Goal: Information Seeking & Learning: Learn about a topic

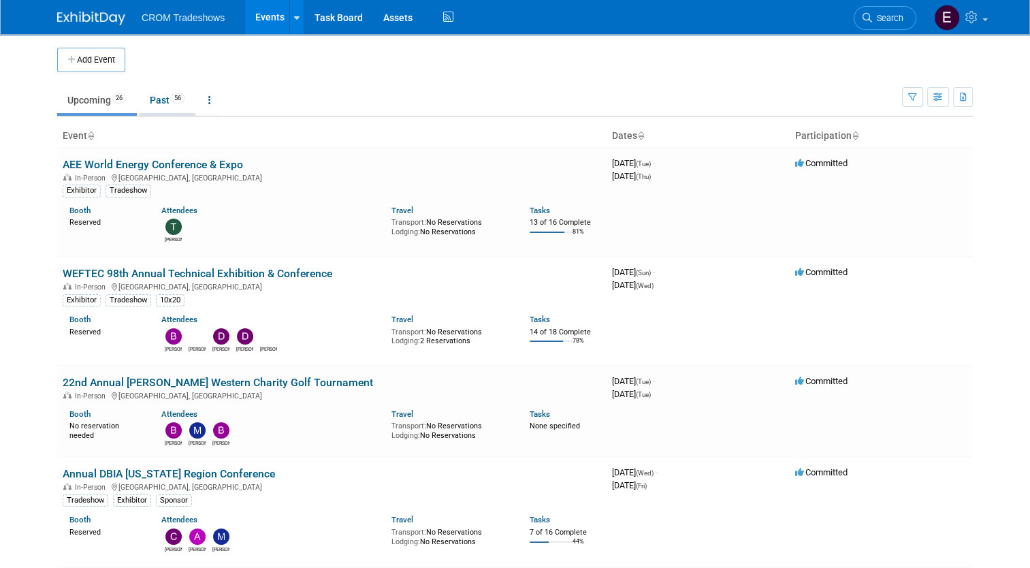
click at [144, 103] on link "Past 56" at bounding box center [167, 100] width 56 height 26
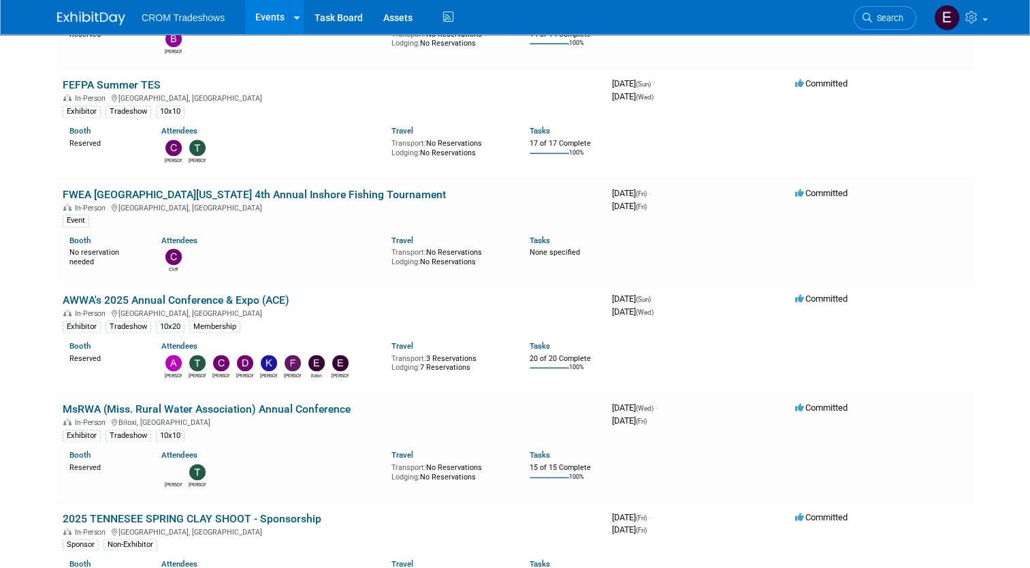
scroll to position [1491, 0]
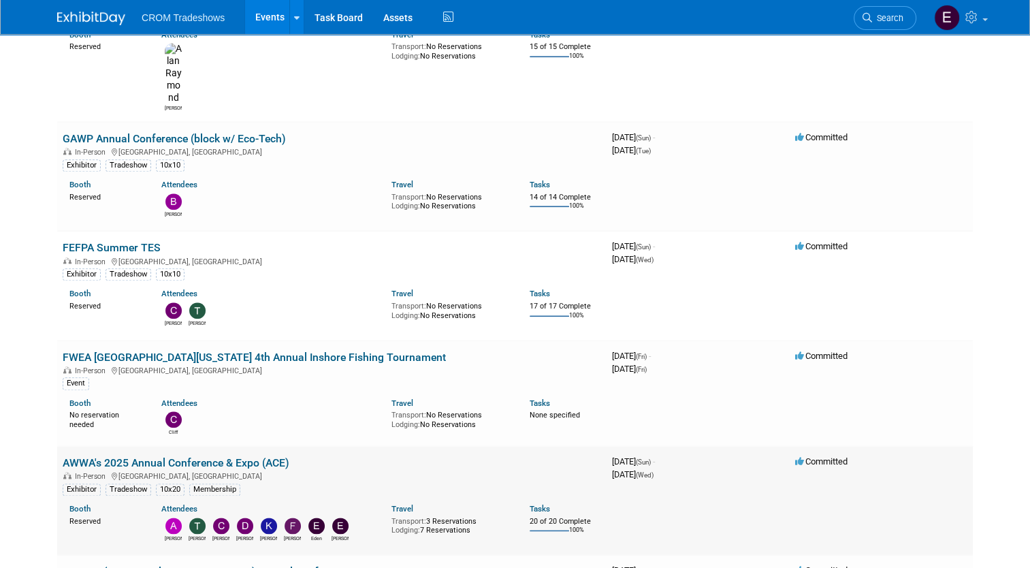
click at [218, 456] on link "AWWA's 2025 Annual Conference & Expo (ACE)" at bounding box center [176, 462] width 227 height 13
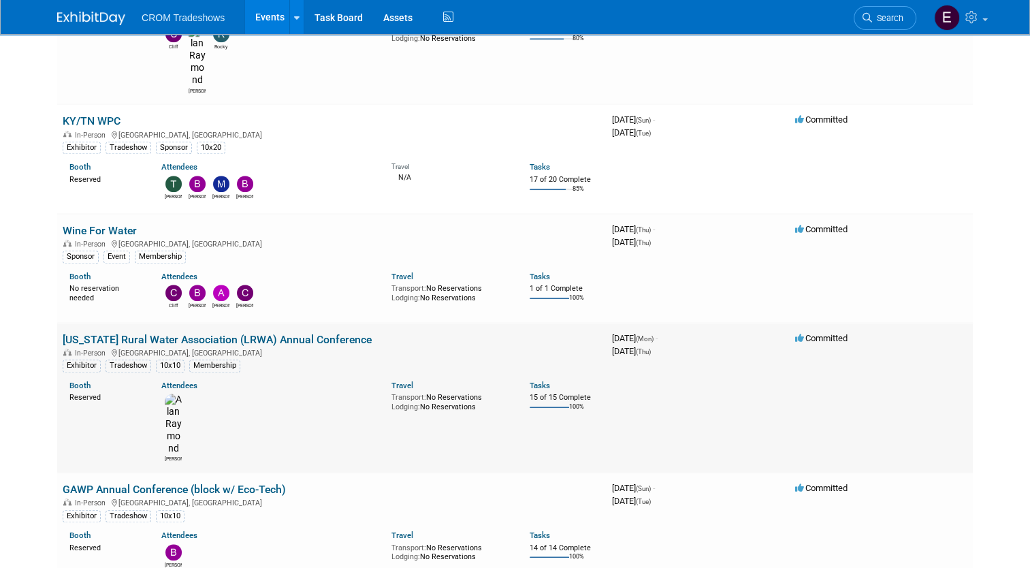
scroll to position [1140, 0]
click at [259, 333] on link "[US_STATE] Rural Water Association (LRWA) Annual Conference" at bounding box center [217, 339] width 309 height 13
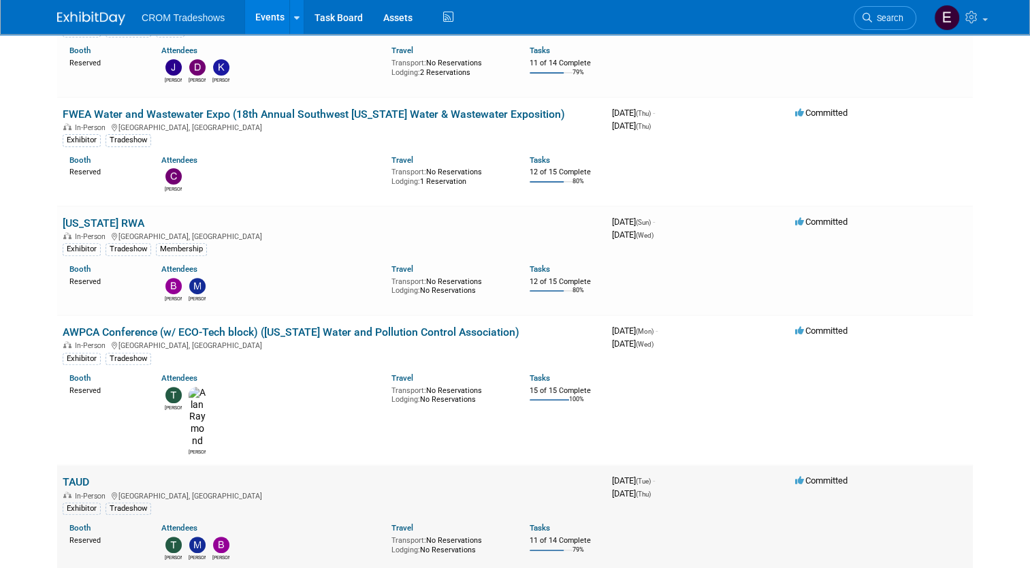
scroll to position [414, 0]
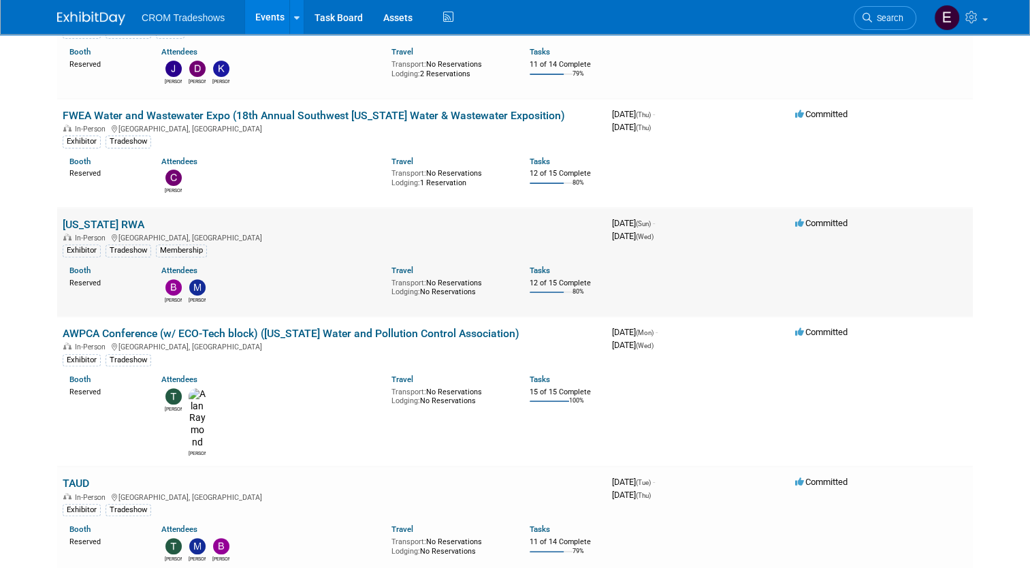
click at [103, 218] on link "[US_STATE] RWA" at bounding box center [104, 224] width 82 height 13
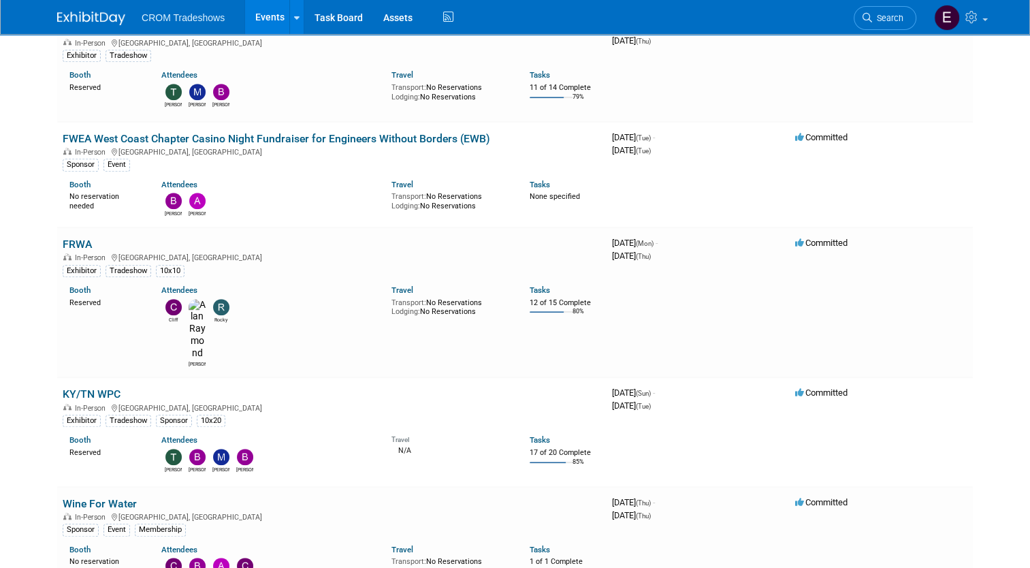
scroll to position [854, 0]
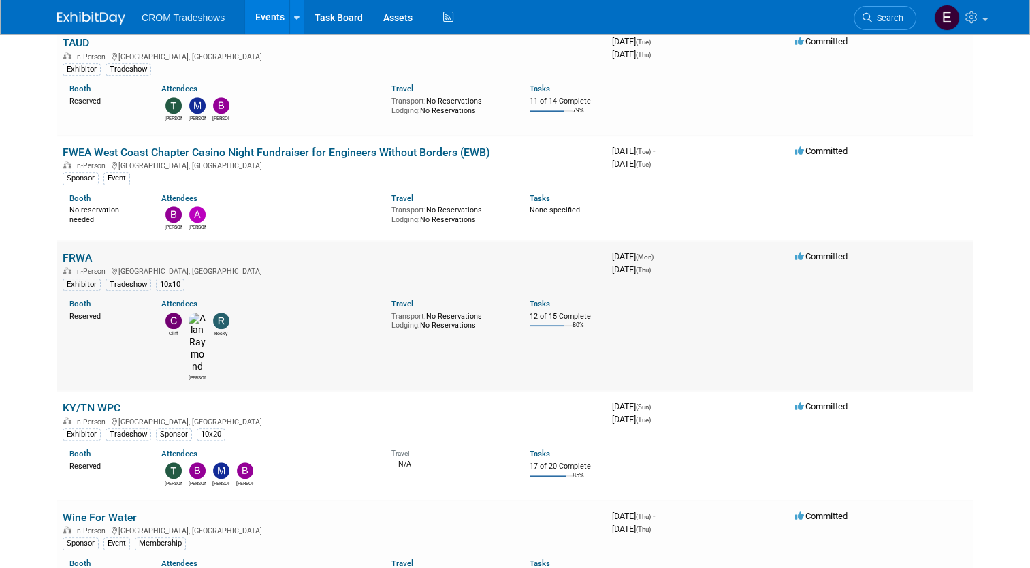
click at [71, 251] on link "FRWA" at bounding box center [77, 257] width 29 height 13
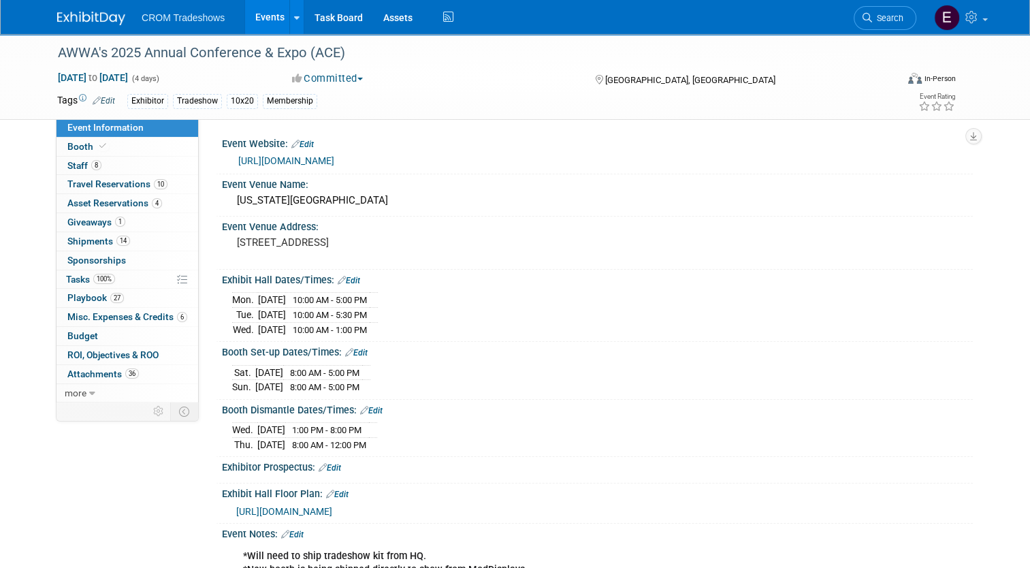
click at [357, 342] on div "Booth Set-up Dates/Times: Edit" at bounding box center [597, 351] width 751 height 18
click at [114, 169] on link "8 Staff 8" at bounding box center [127, 166] width 142 height 18
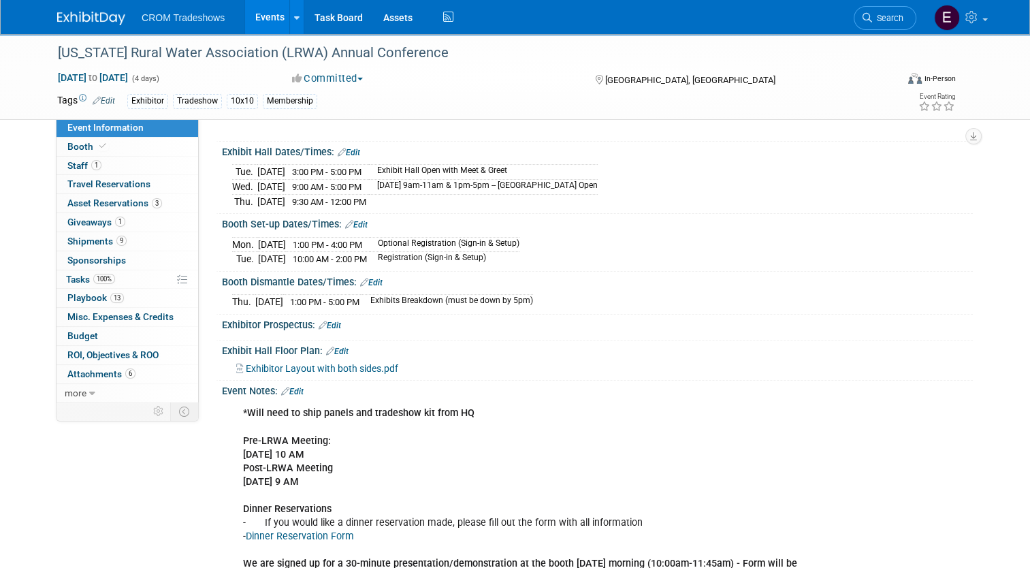
scroll to position [106, 0]
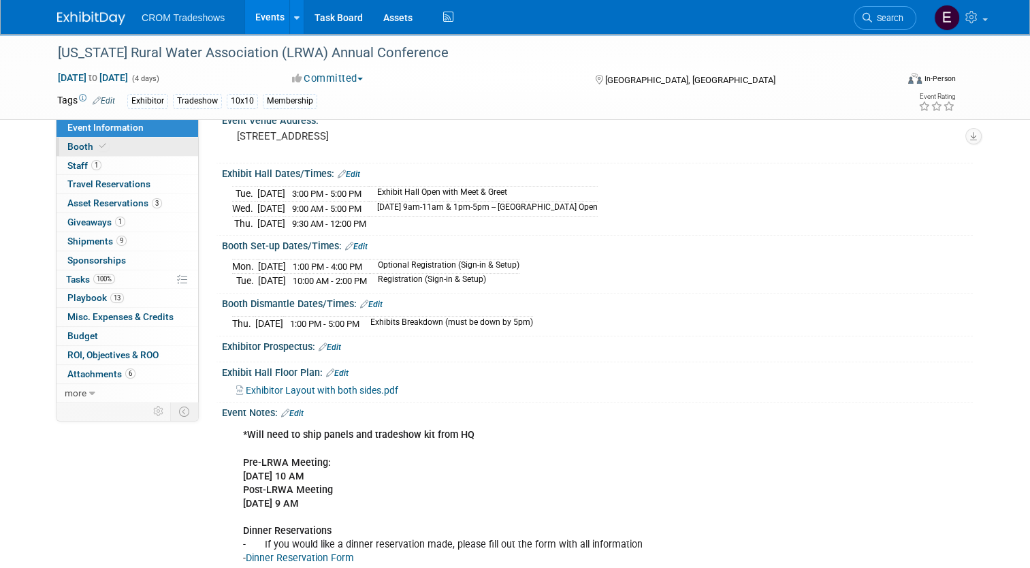
click at [93, 152] on link "Booth" at bounding box center [127, 146] width 142 height 18
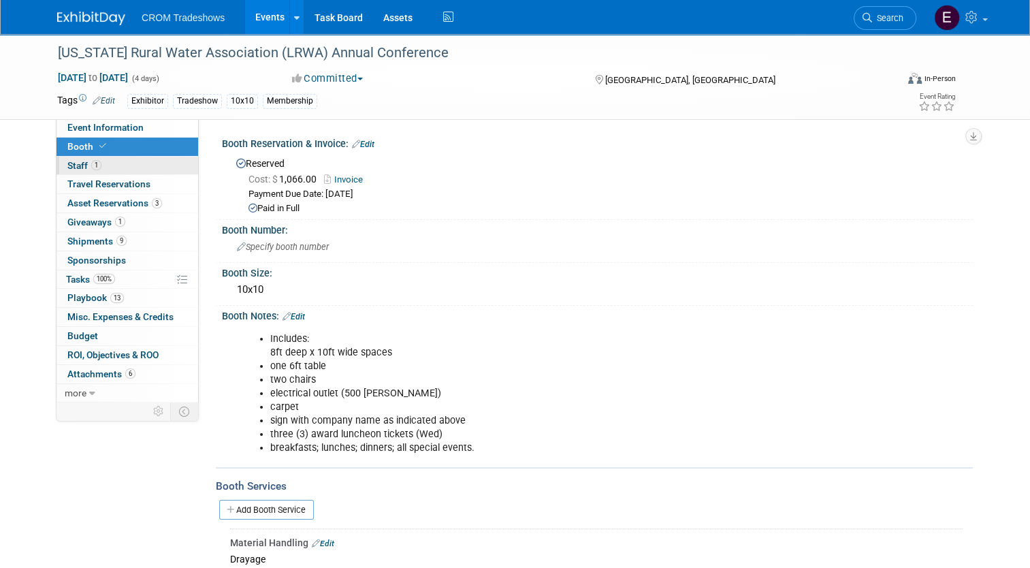
click at [119, 165] on link "1 Staff 1" at bounding box center [127, 166] width 142 height 18
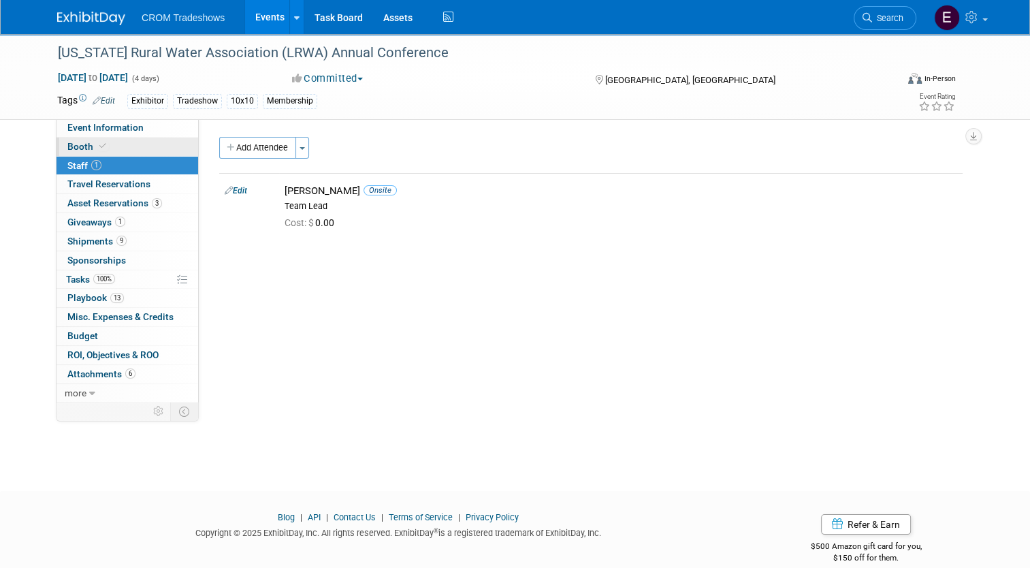
click at [137, 145] on link "Booth" at bounding box center [127, 146] width 142 height 18
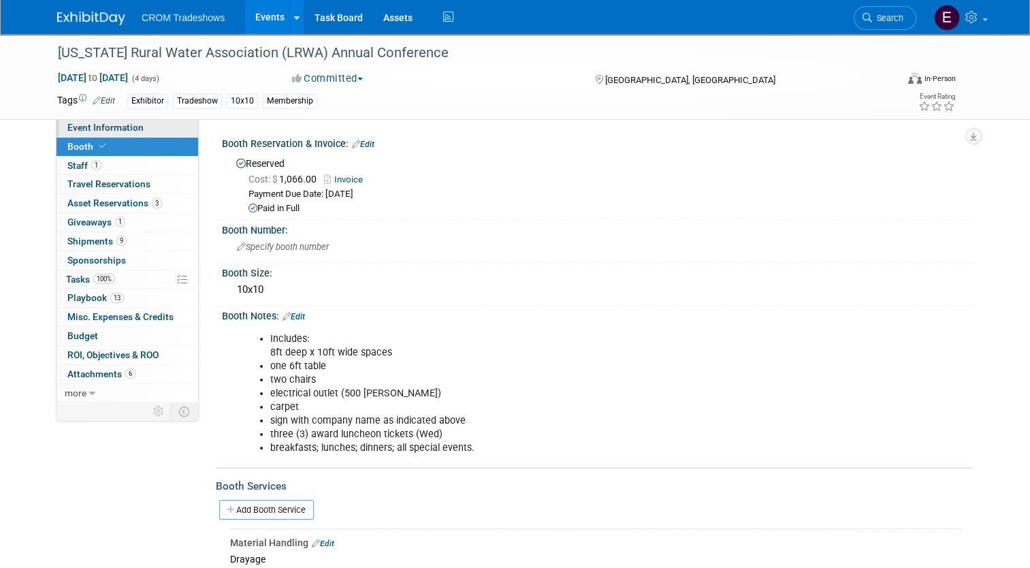
click at [136, 132] on link "Event Information" at bounding box center [127, 127] width 142 height 18
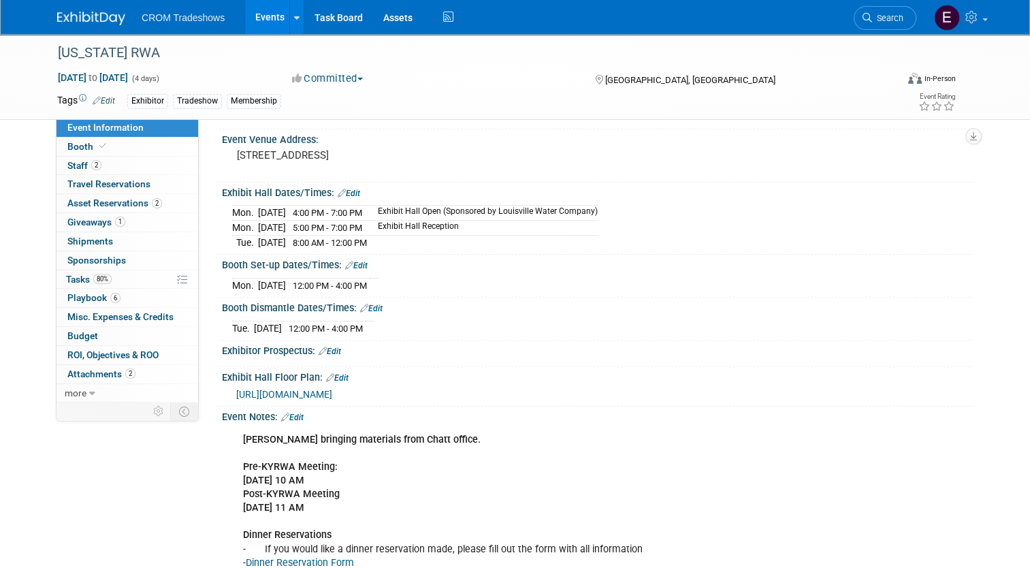
scroll to position [90, 0]
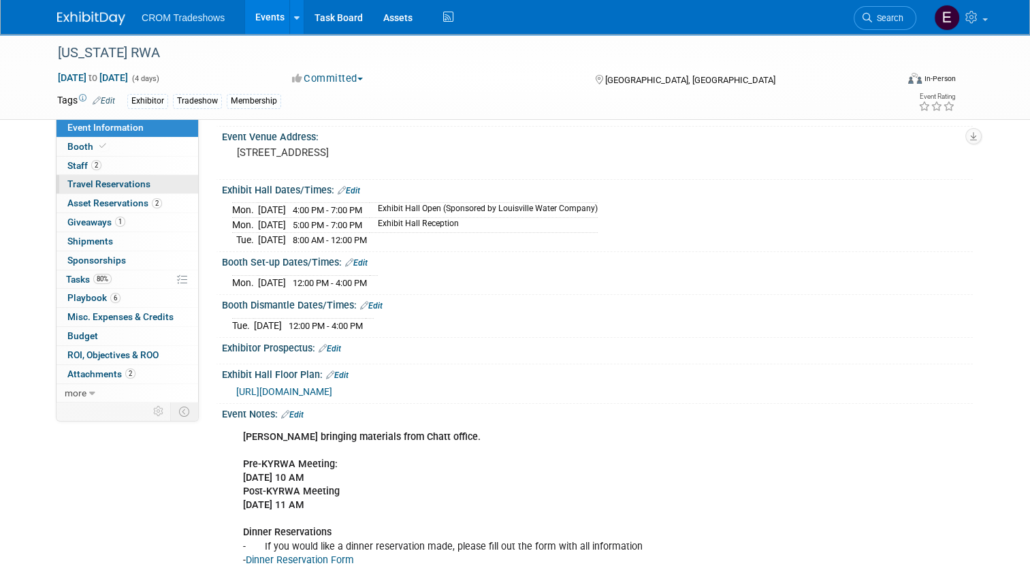
click at [145, 176] on link "0 Travel Reservations 0" at bounding box center [127, 184] width 142 height 18
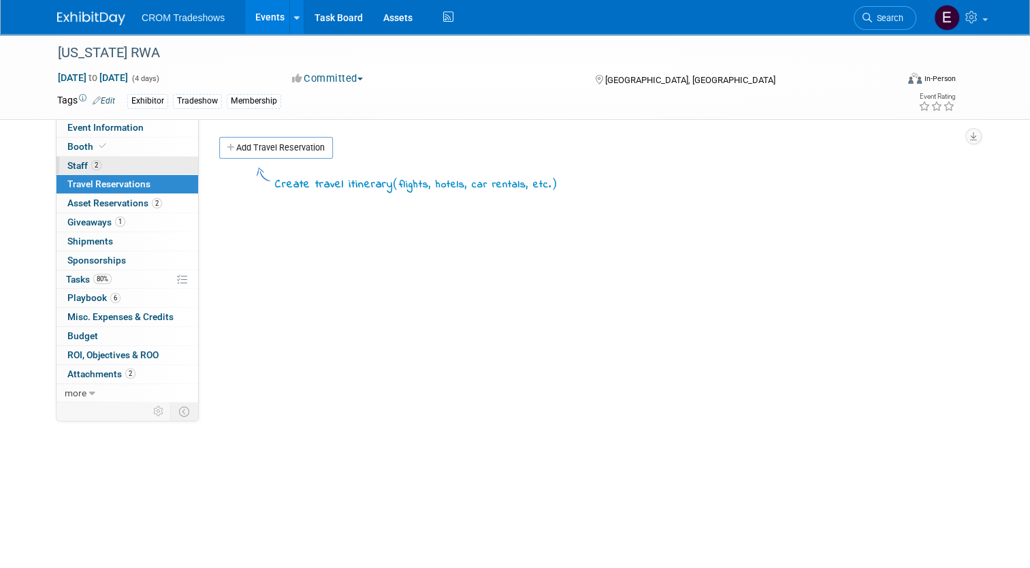
click at [148, 168] on link "2 Staff 2" at bounding box center [127, 166] width 142 height 18
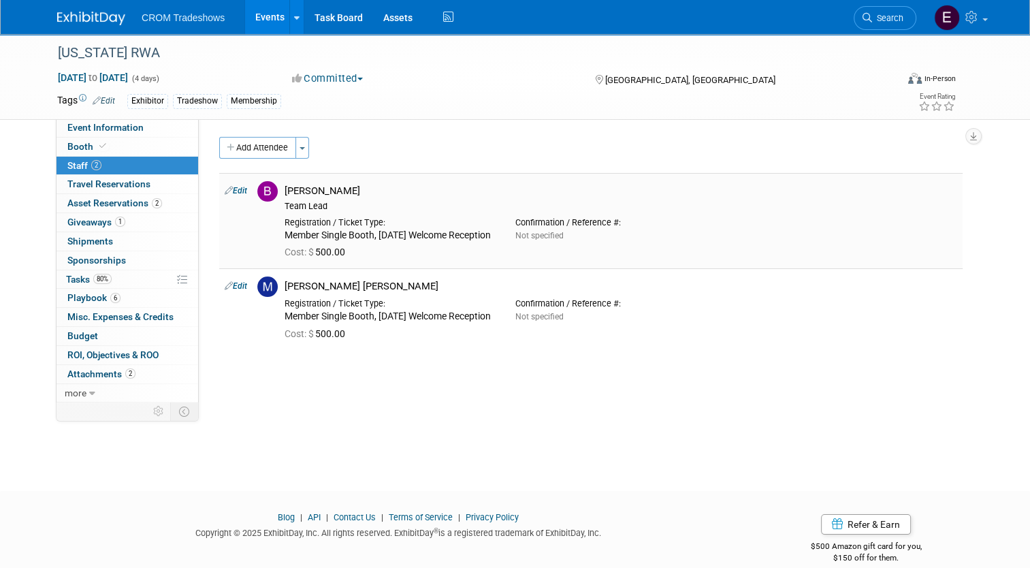
click at [292, 241] on div "Cost: $ 500.00" at bounding box center [620, 251] width 693 height 20
click at [152, 153] on link "Booth" at bounding box center [127, 146] width 142 height 18
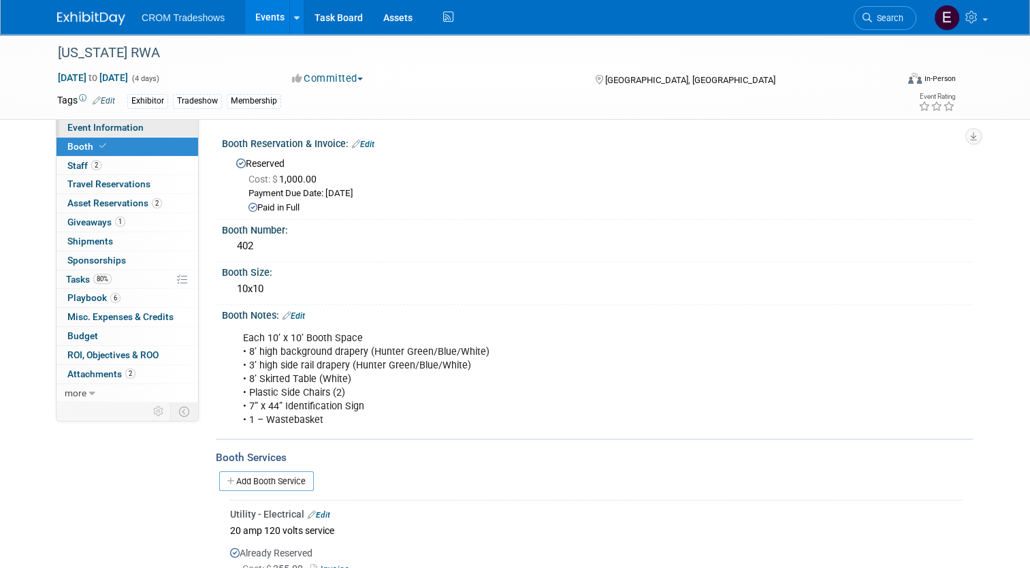
click at [129, 129] on span "Event Information" at bounding box center [105, 127] width 76 height 11
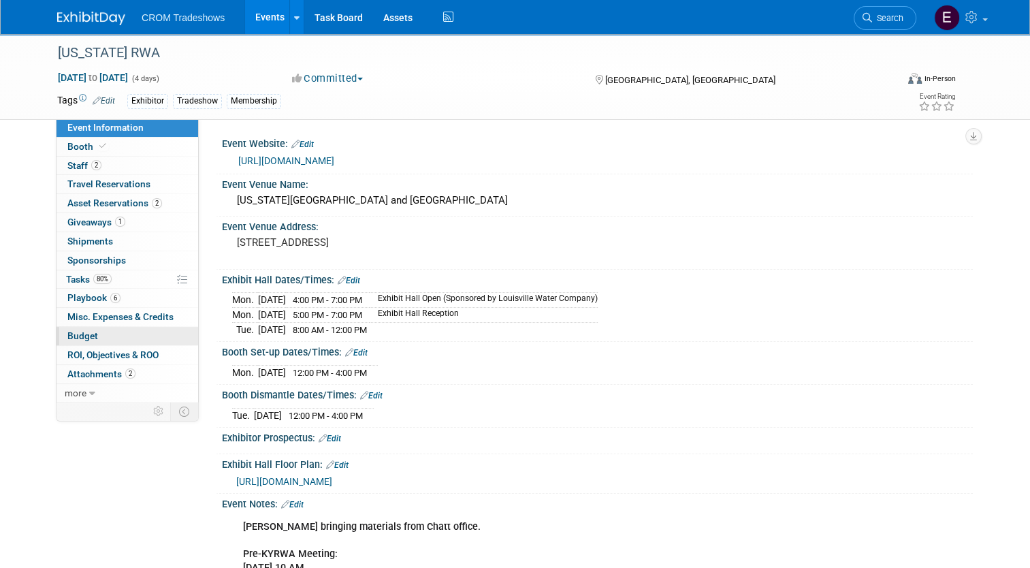
click at [111, 338] on link "Budget" at bounding box center [127, 336] width 142 height 18
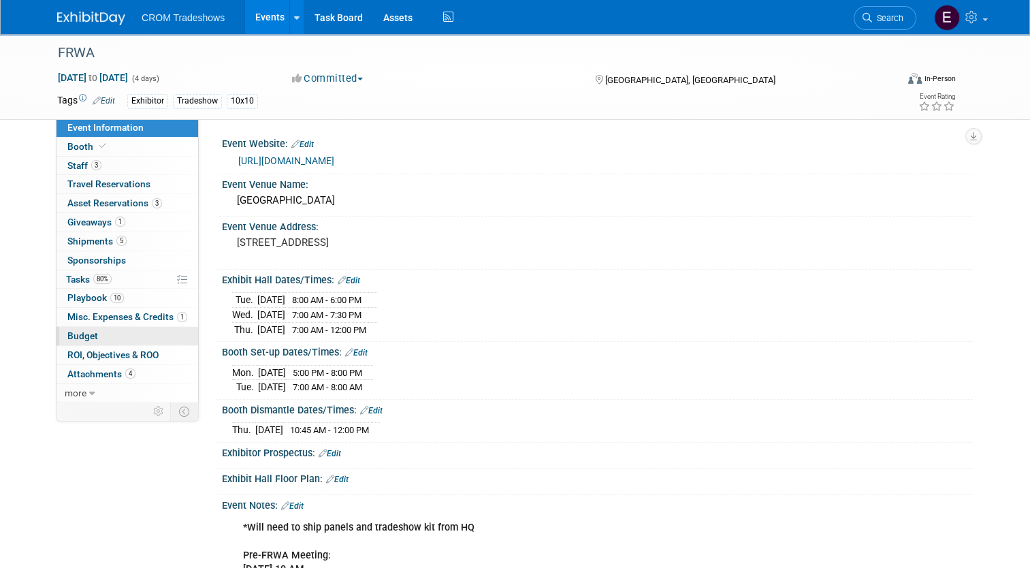
click at [108, 340] on link "Budget" at bounding box center [127, 336] width 142 height 18
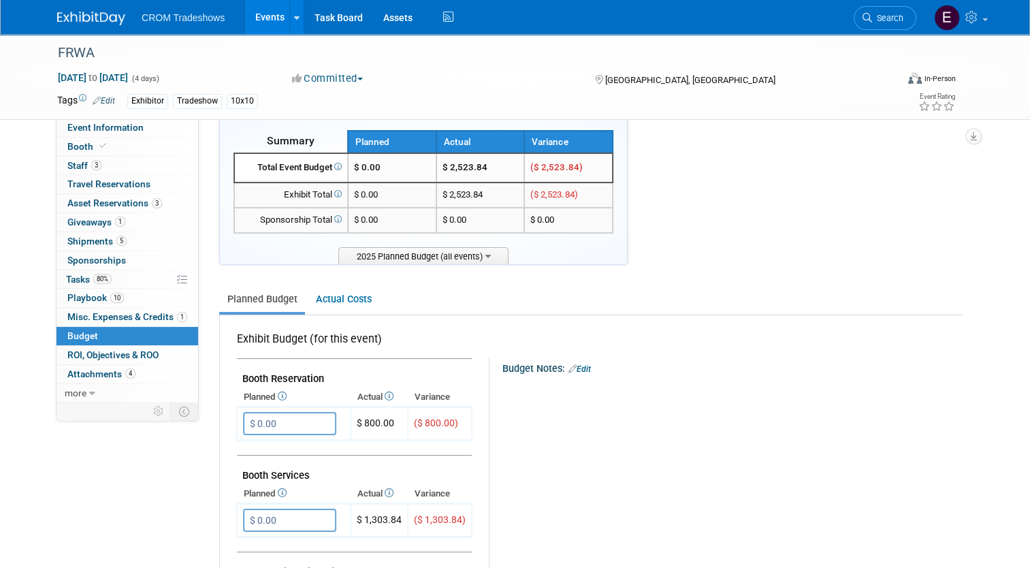
scroll to position [27, 0]
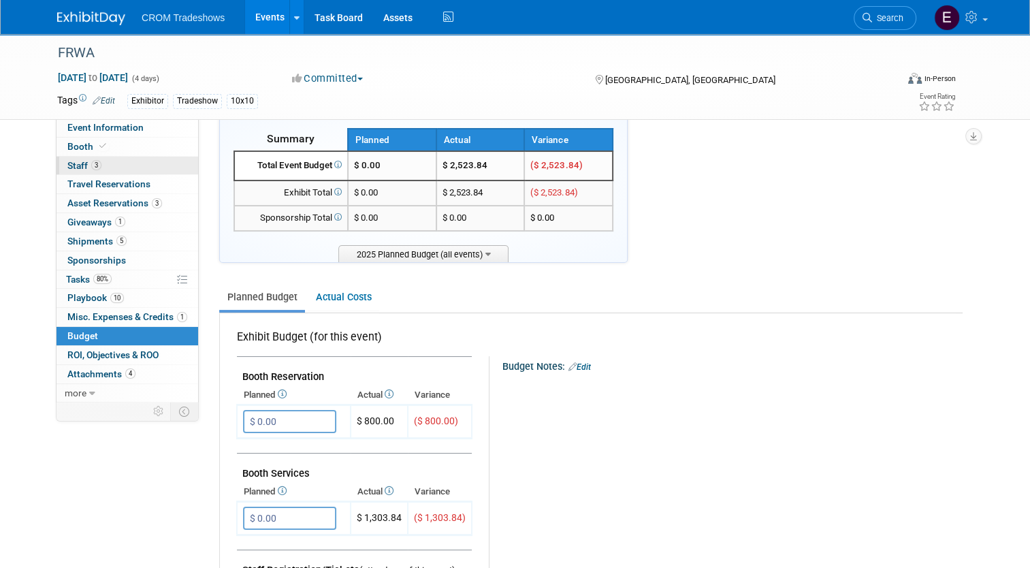
click at [112, 160] on link "3 Staff 3" at bounding box center [127, 166] width 142 height 18
